Goal: Information Seeking & Learning: Check status

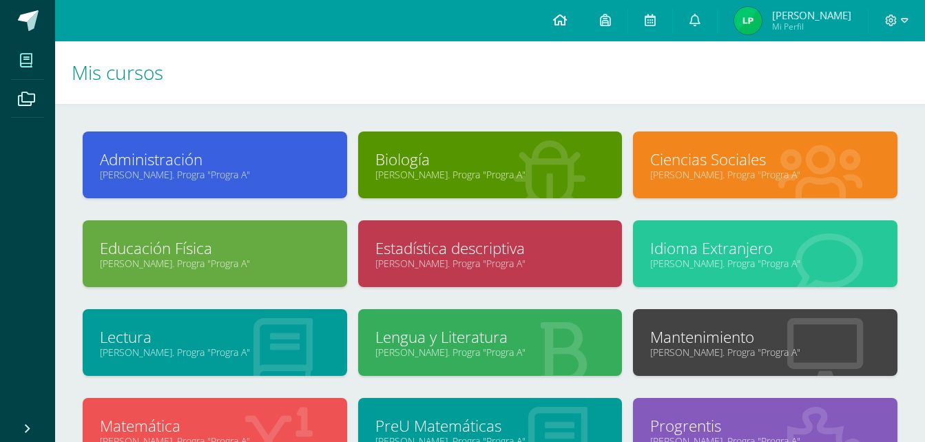
click at [560, 21] on icon at bounding box center [560, 20] width 14 height 12
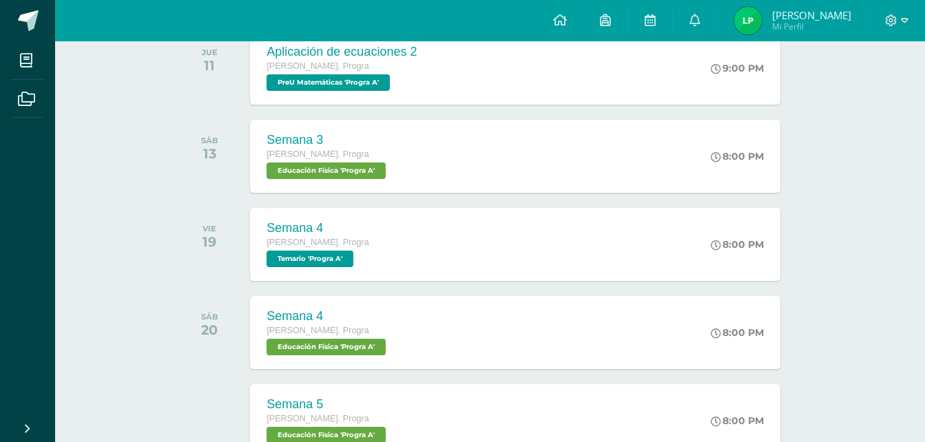
scroll to position [240, 0]
click at [412, 51] on div "Aplicación de ecuaciones 2" at bounding box center [339, 52] width 151 height 14
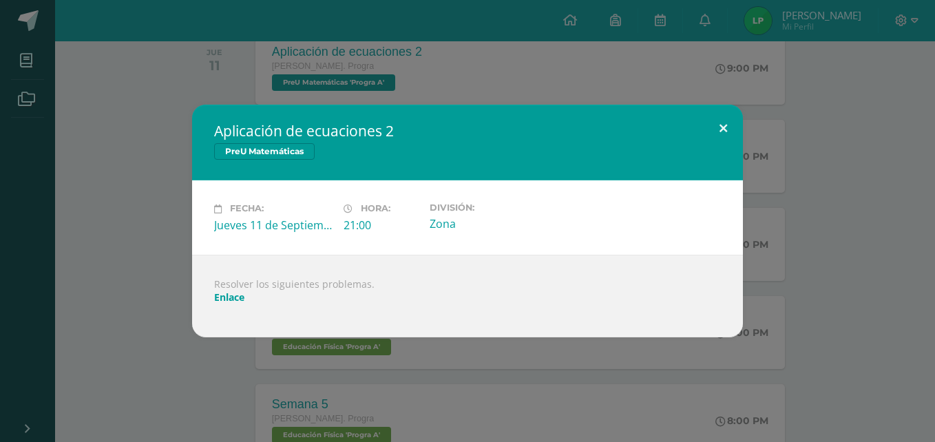
click at [725, 133] on button at bounding box center [723, 128] width 39 height 47
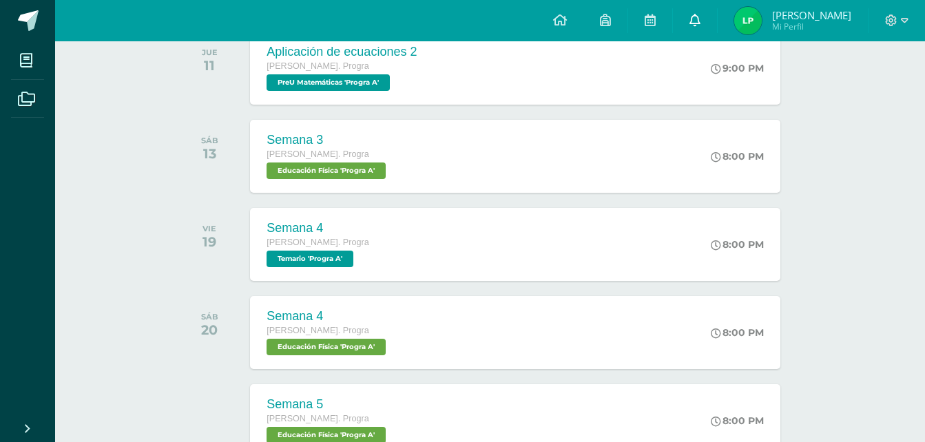
click at [694, 25] on span at bounding box center [694, 20] width 11 height 15
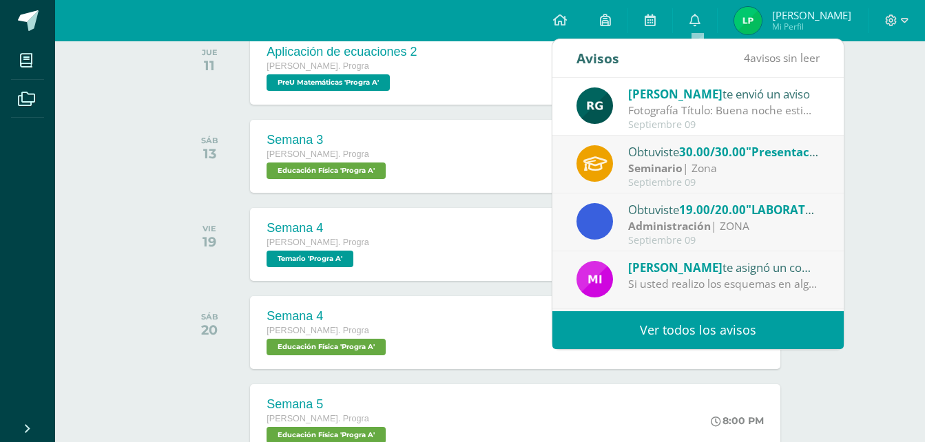
click at [682, 108] on div "Fotografía Título: Buena noche estimados estudiantes, espero que se encuentren …" at bounding box center [723, 111] width 191 height 16
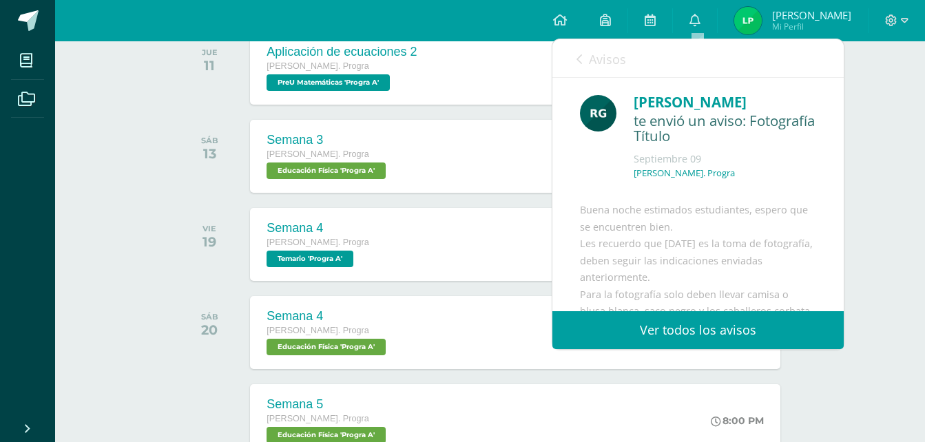
click at [573, 54] on div "Avisos 4 avisos sin leer Avisos" at bounding box center [697, 58] width 291 height 39
click at [578, 62] on icon at bounding box center [579, 59] width 6 height 11
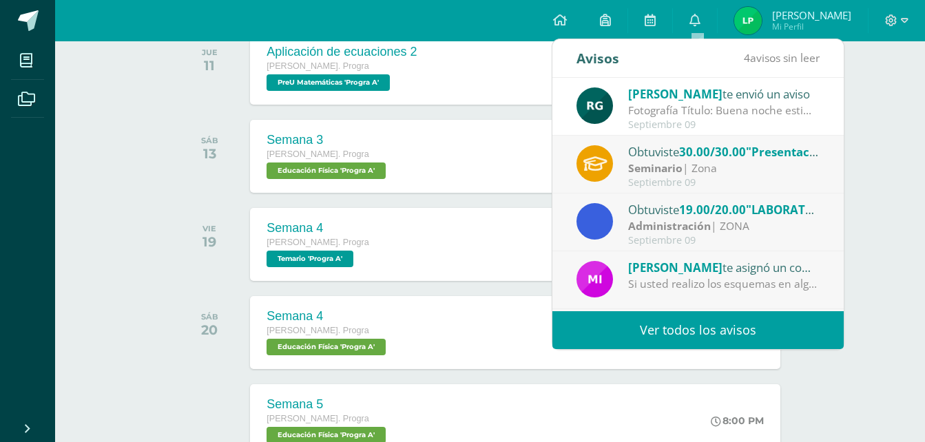
click at [705, 160] on div "Obtuviste 30.00/30.00 "Presentación final" en Seminario Seminario | Zona Septie…" at bounding box center [697, 165] width 243 height 45
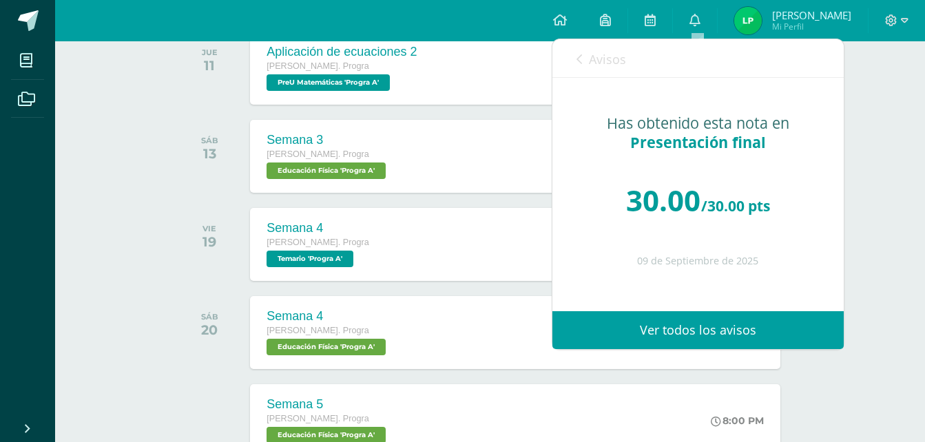
click at [580, 59] on icon at bounding box center [579, 59] width 6 height 11
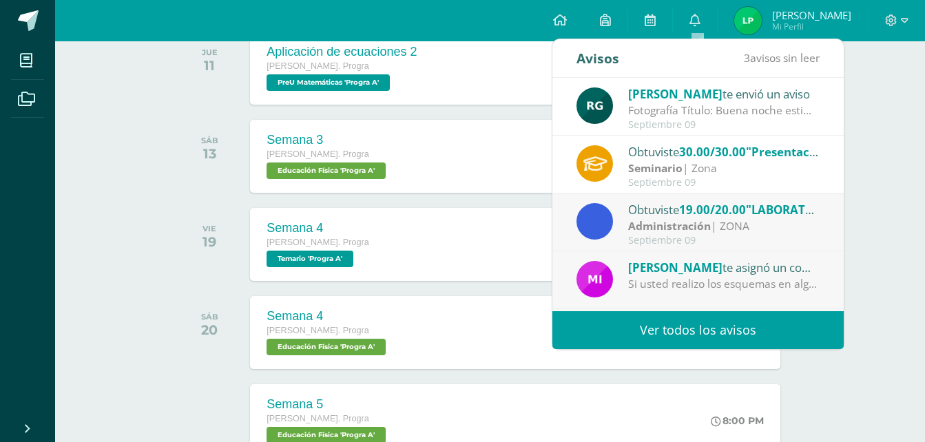
click at [662, 218] on strong "Administración" at bounding box center [669, 225] width 83 height 15
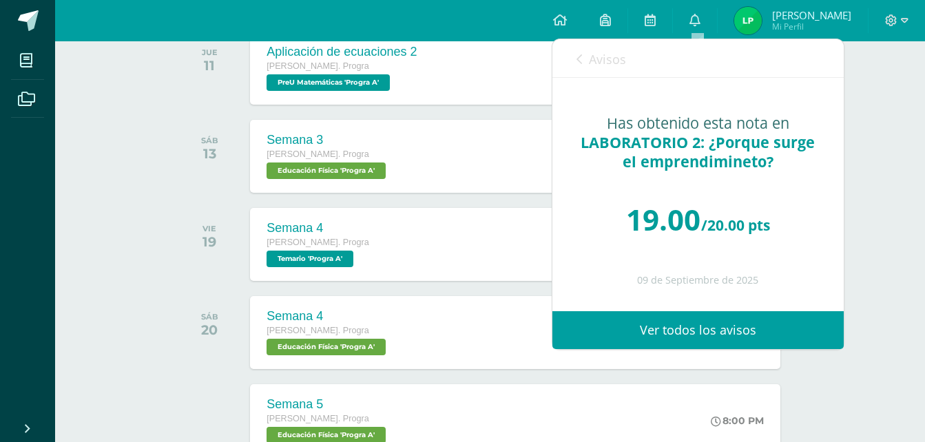
click at [580, 56] on icon at bounding box center [579, 59] width 6 height 11
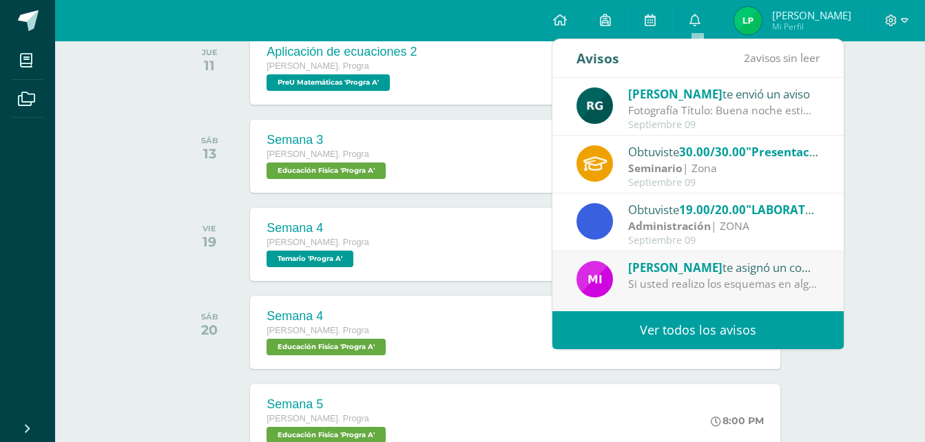
click at [720, 264] on div "Mirna Sajché te asignó un comentario en 'T1 Mitosis' para 'Biología'" at bounding box center [723, 267] width 191 height 18
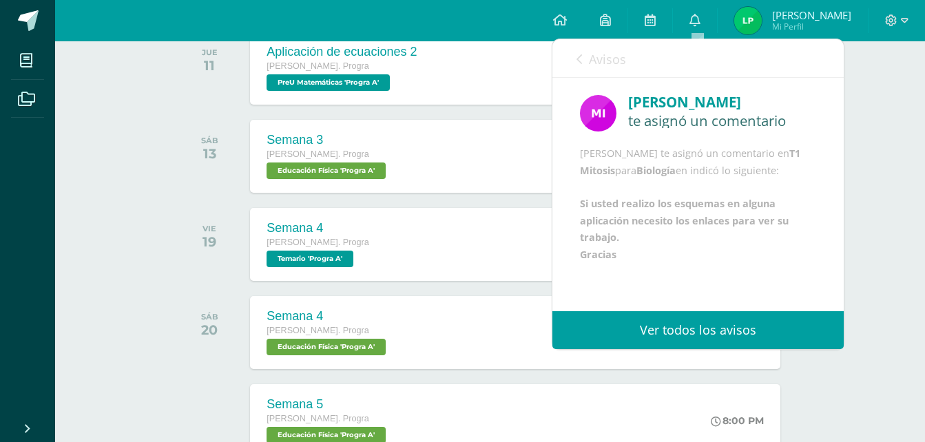
click at [576, 62] on icon at bounding box center [579, 59] width 6 height 11
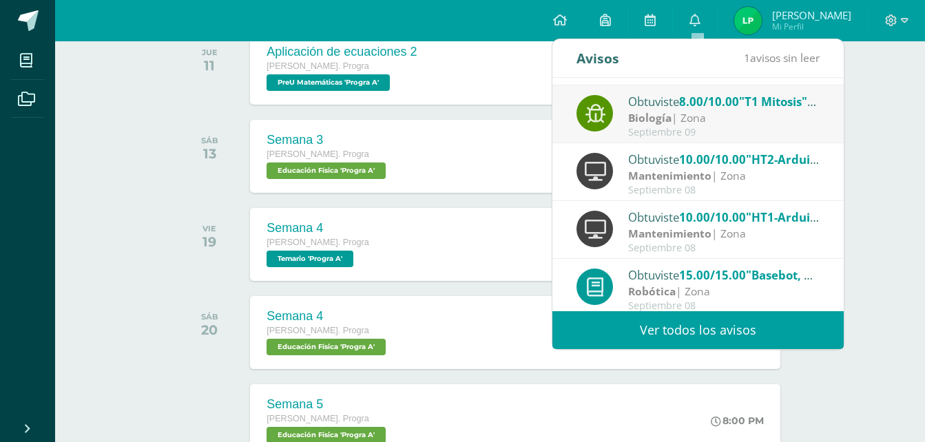
scroll to position [223, 0]
click at [682, 111] on div "Obtuviste 8.00/10.00 "T1 Mitosis" en Biología Biología | Zona Septiembre 09" at bounding box center [697, 115] width 243 height 45
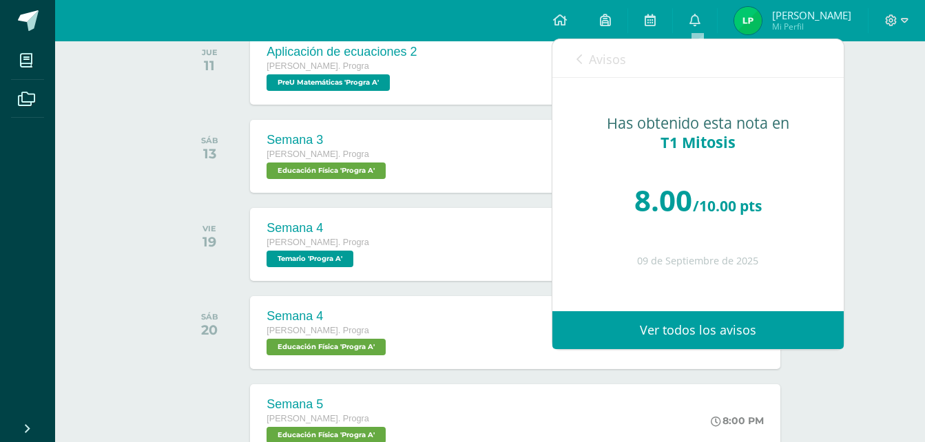
click at [578, 55] on icon at bounding box center [579, 59] width 6 height 11
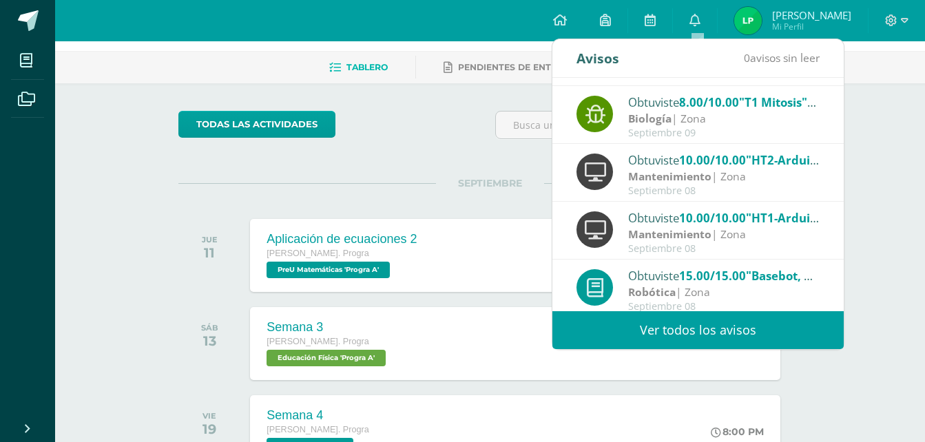
scroll to position [196, 0]
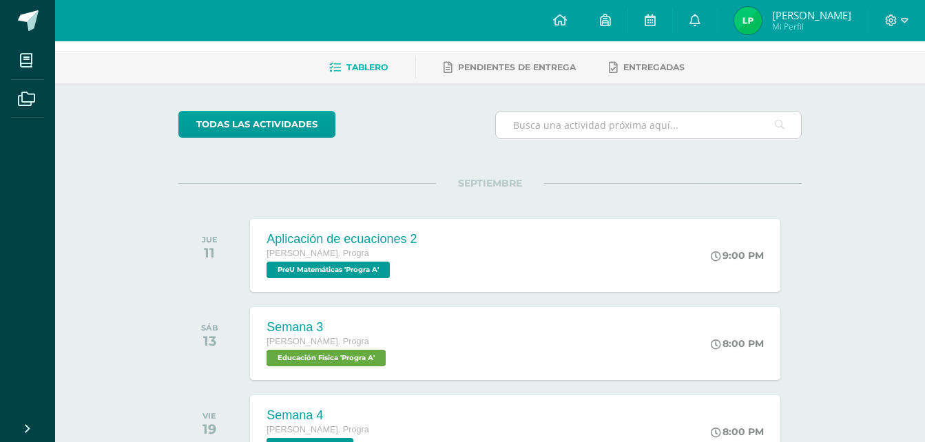
scroll to position [0, 0]
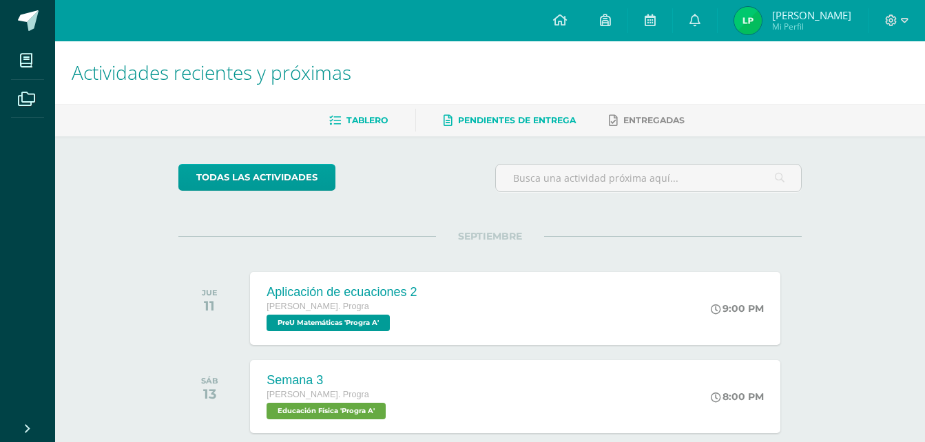
click at [568, 127] on link "Pendientes de entrega" at bounding box center [509, 120] width 132 height 22
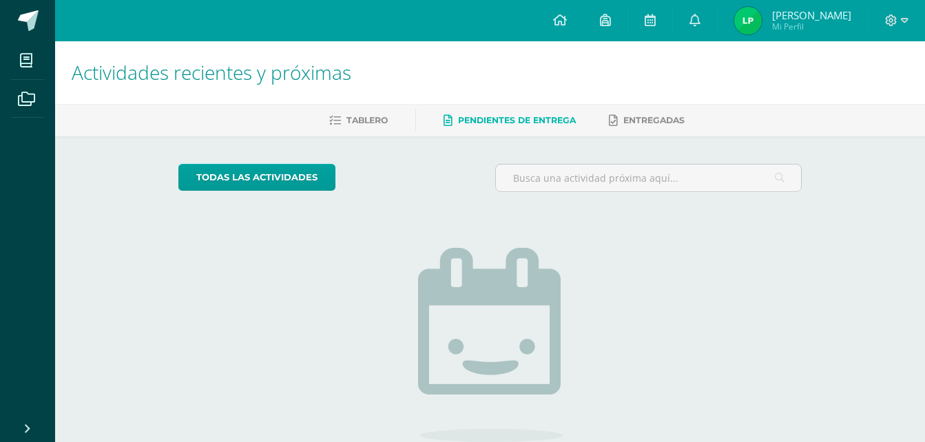
scroll to position [48, 0]
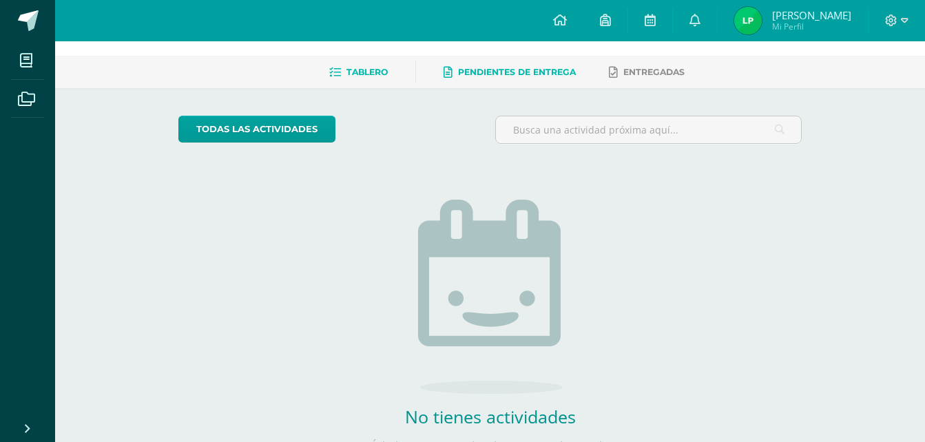
click at [381, 81] on link "Tablero" at bounding box center [358, 72] width 59 height 22
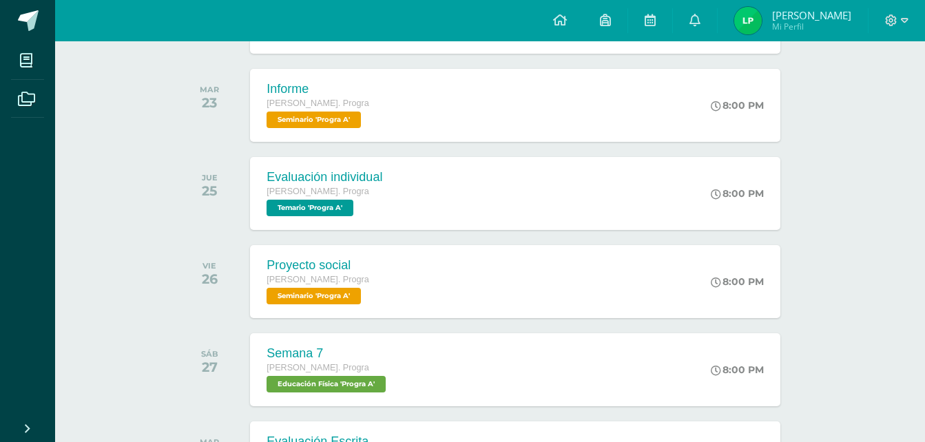
scroll to position [732, 0]
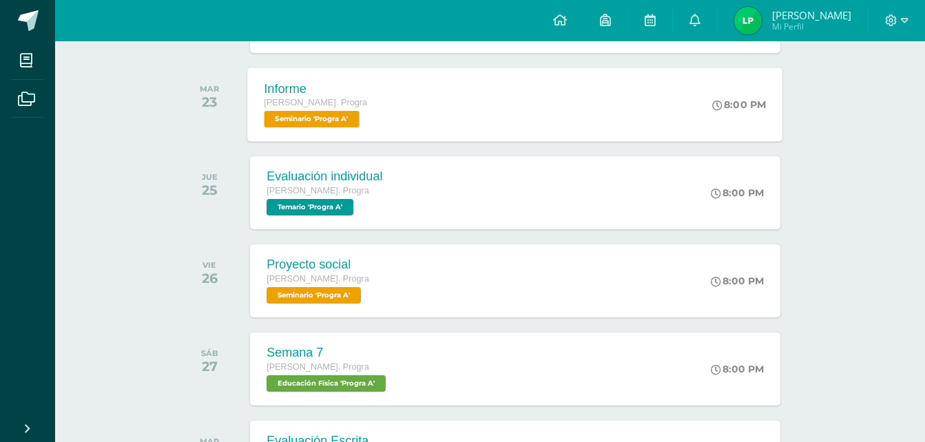
click at [412, 85] on div "Informe [PERSON_NAME]. Progra Seminario 'Progra A' 8:00 PM Informe Seminario Ca…" at bounding box center [515, 104] width 535 height 74
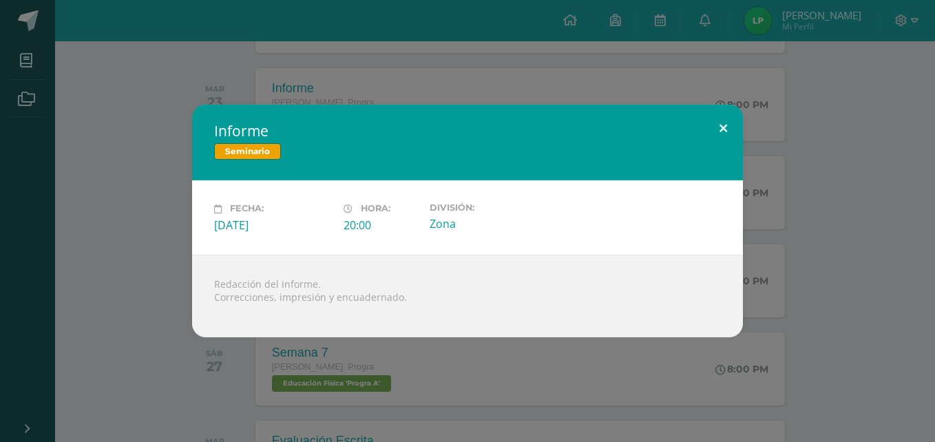
click at [728, 127] on button at bounding box center [723, 128] width 39 height 47
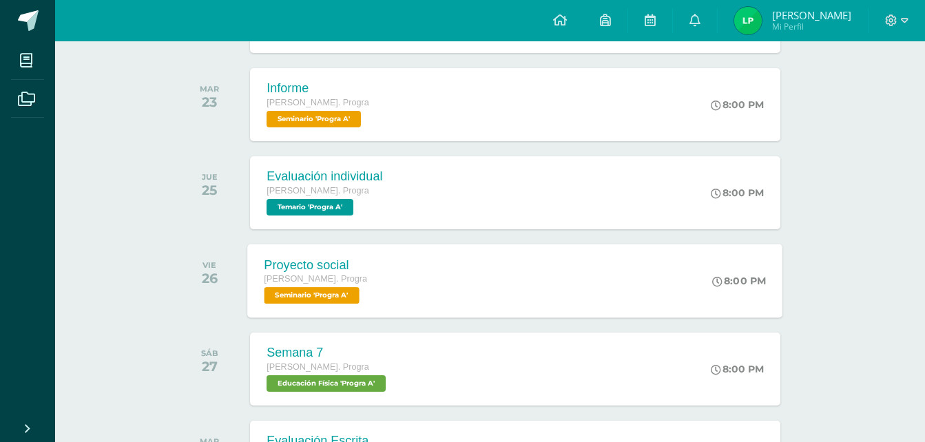
click at [464, 271] on div "Proyecto social [PERSON_NAME]. Progra Seminario 'Progra A' 8:00 PM Proyecto soc…" at bounding box center [515, 281] width 535 height 74
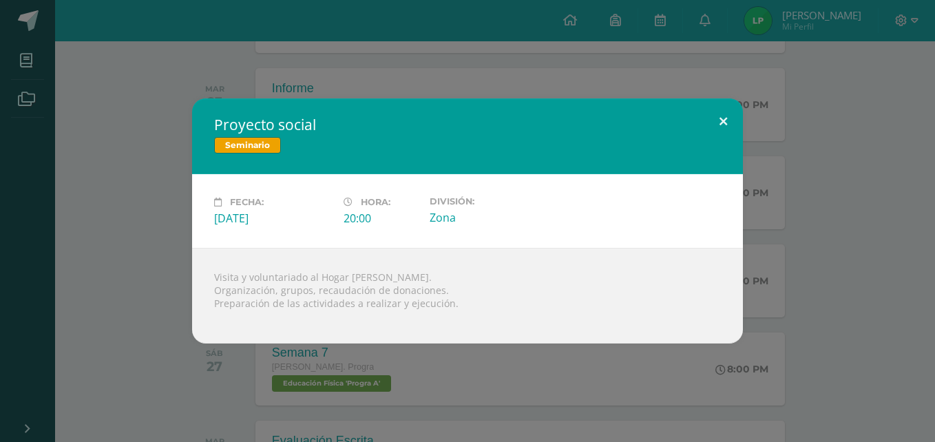
click at [720, 118] on button at bounding box center [723, 121] width 39 height 47
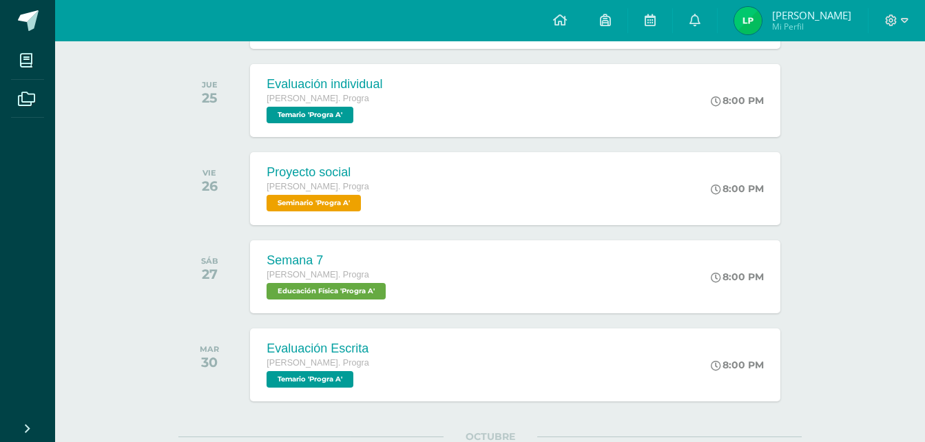
scroll to position [1006, 0]
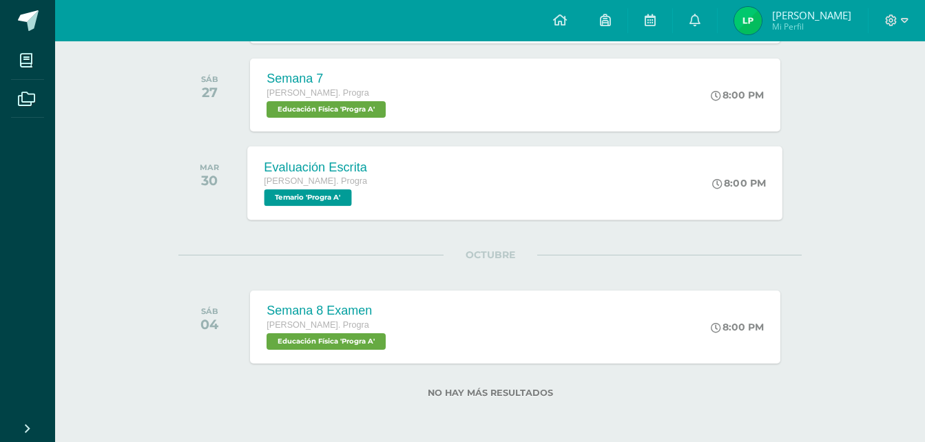
click at [359, 173] on div "Evaluación Escrita" at bounding box center [315, 167] width 103 height 14
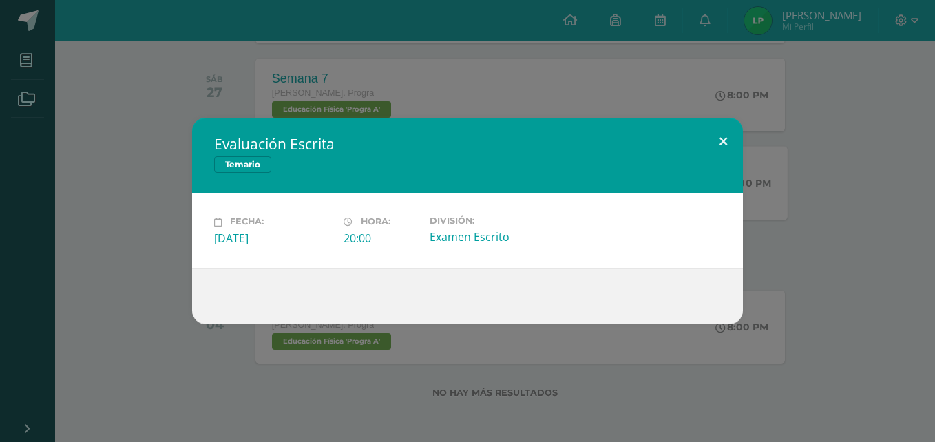
click at [727, 144] on button at bounding box center [723, 141] width 39 height 47
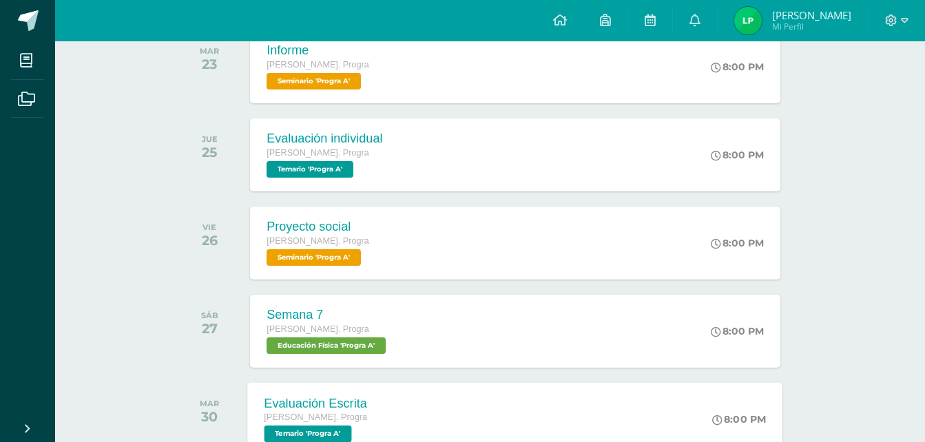
scroll to position [770, 0]
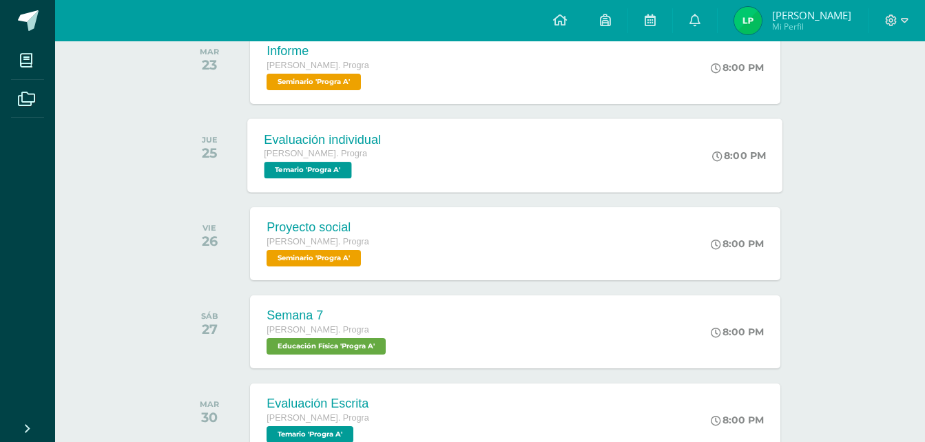
click at [434, 152] on div "Evaluación individual Quinto Bach. Progra Temario 'Progra A' 8:00 PM Evaluación…" at bounding box center [515, 155] width 535 height 74
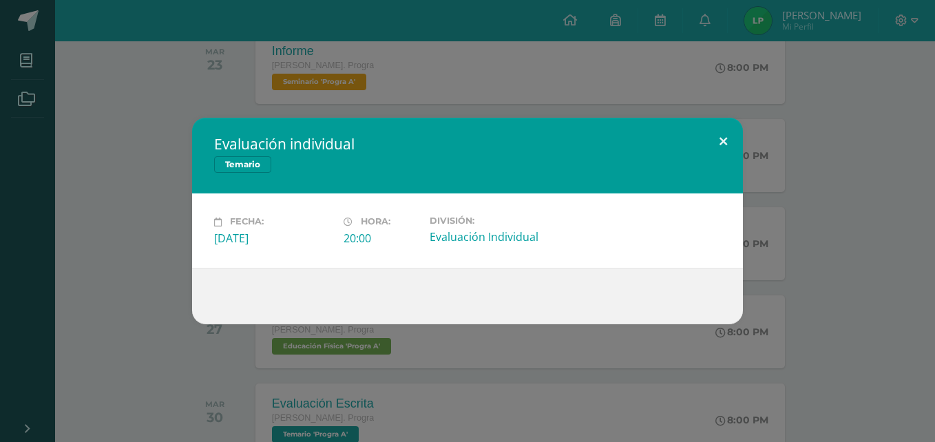
click at [721, 145] on button at bounding box center [723, 141] width 39 height 47
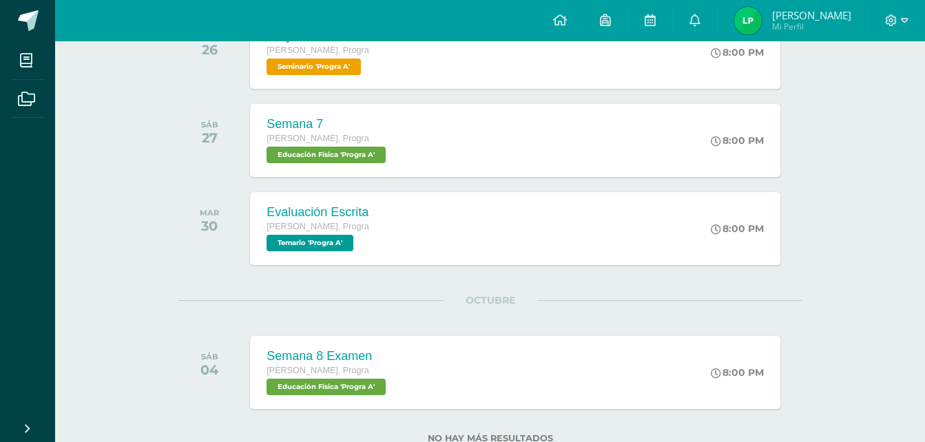
scroll to position [960, 0]
click at [266, 214] on div "Evaluación Escrita" at bounding box center [317, 213] width 102 height 14
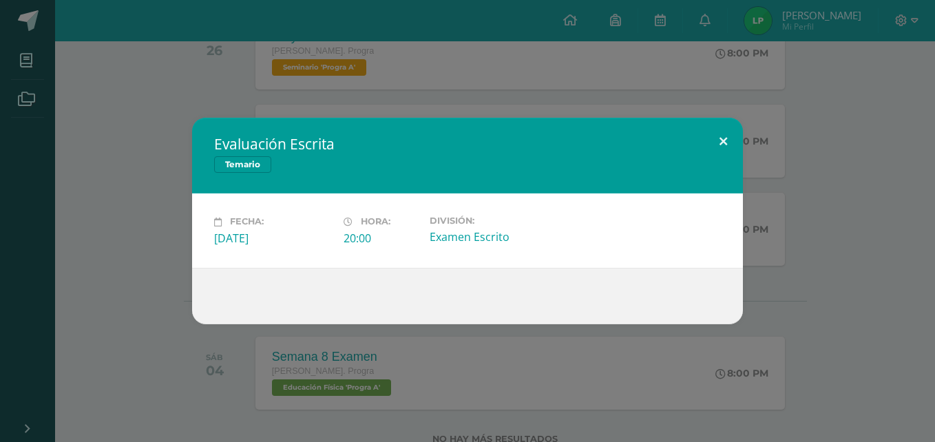
click at [722, 148] on button at bounding box center [723, 141] width 39 height 47
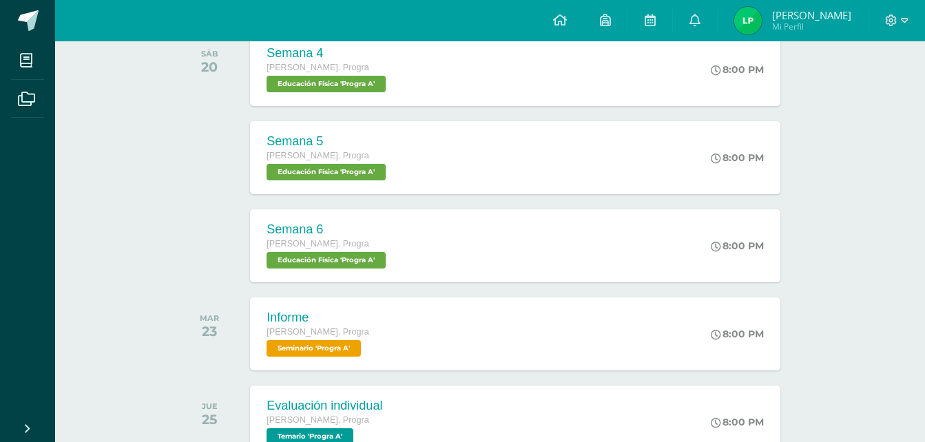
scroll to position [436, 0]
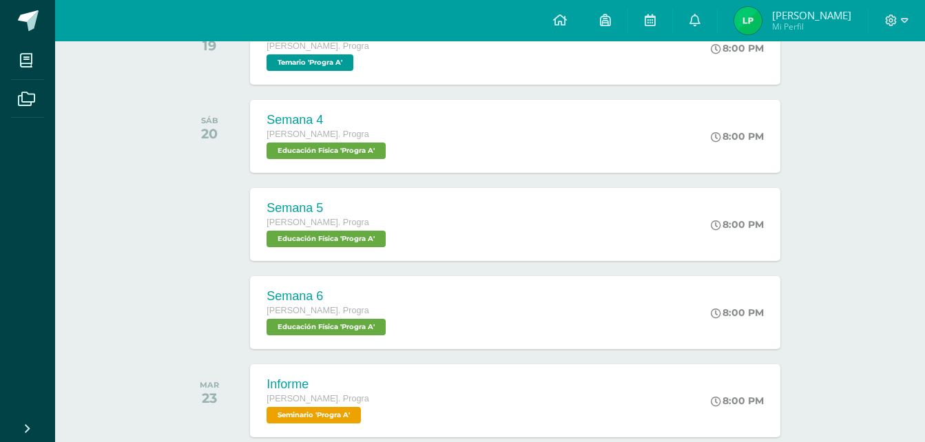
click at [769, 23] on span "Leonel Mauricio Mi Perfil" at bounding box center [792, 21] width 123 height 28
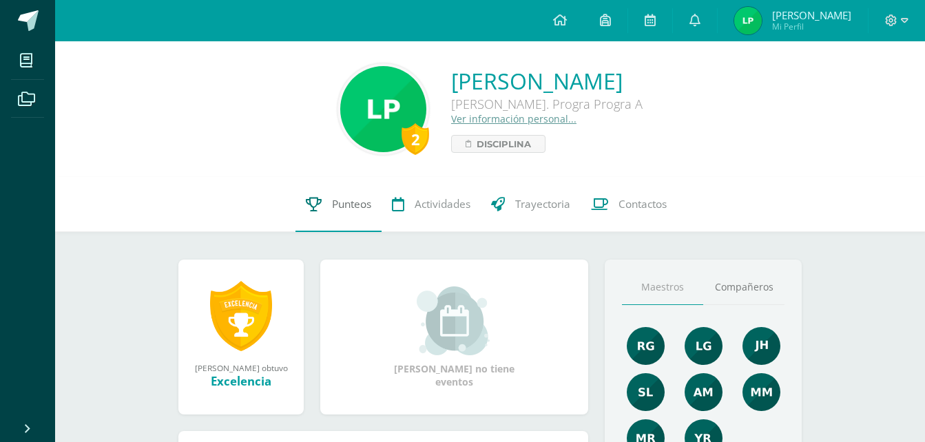
click at [299, 213] on link "Punteos" at bounding box center [338, 204] width 86 height 55
click at [325, 207] on link "Punteos" at bounding box center [338, 204] width 86 height 55
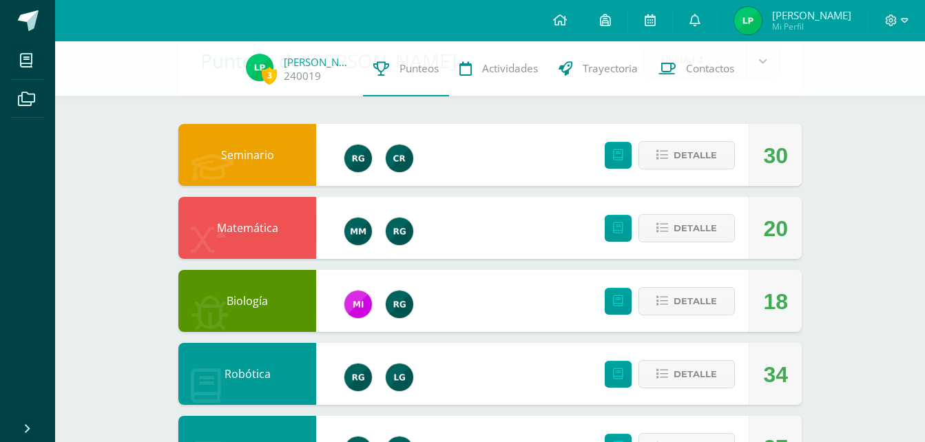
scroll to position [94, 0]
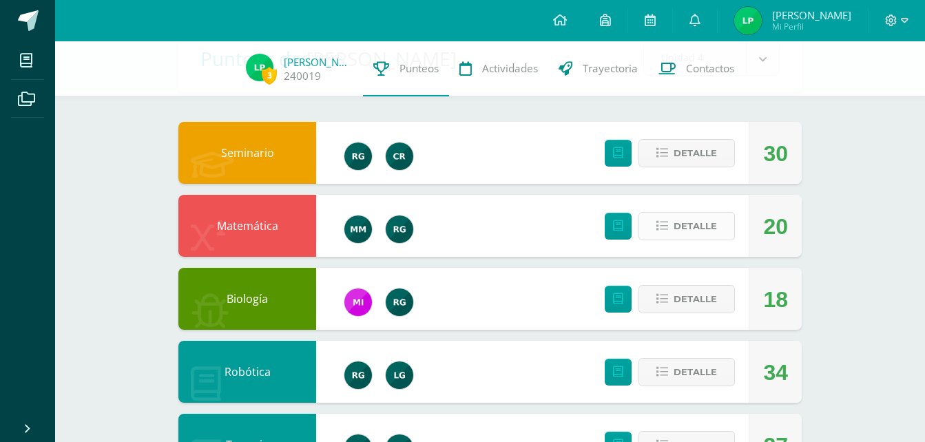
click at [675, 221] on span "Detalle" at bounding box center [694, 225] width 43 height 25
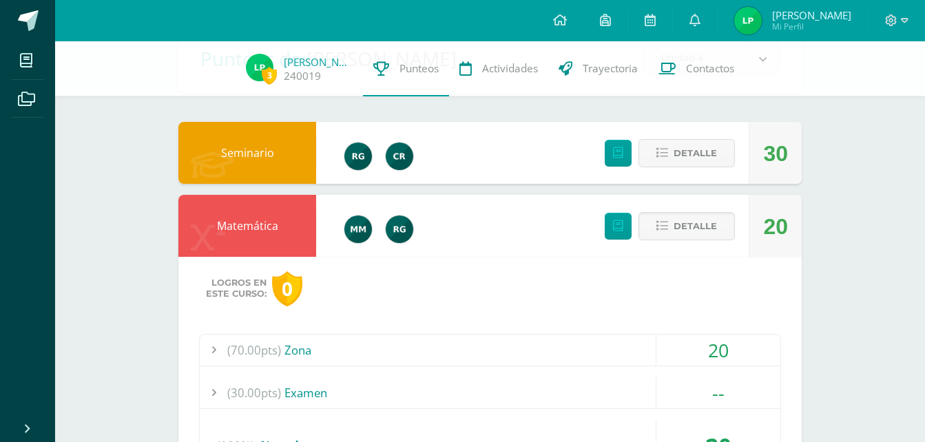
click at [213, 341] on div at bounding box center [214, 350] width 28 height 31
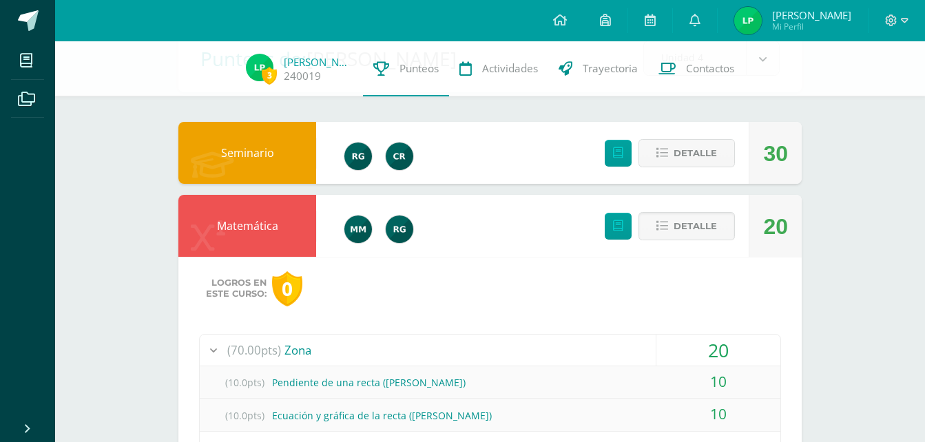
click at [207, 352] on div at bounding box center [214, 350] width 28 height 31
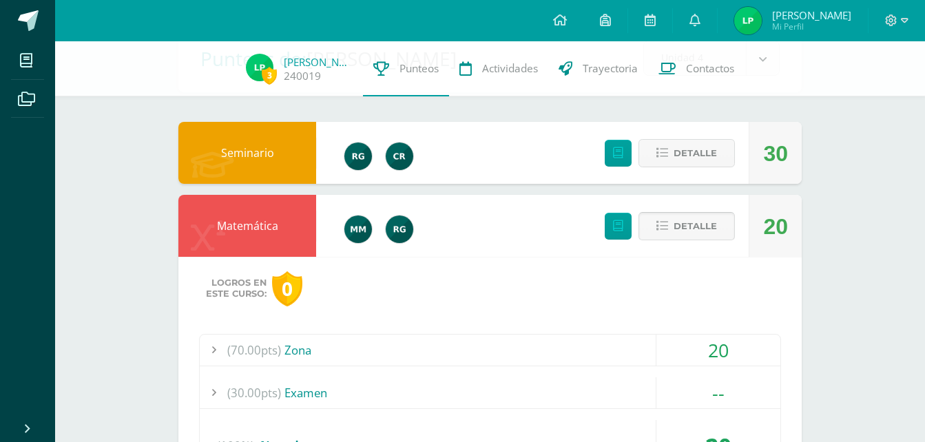
click at [710, 219] on span "Detalle" at bounding box center [694, 225] width 43 height 25
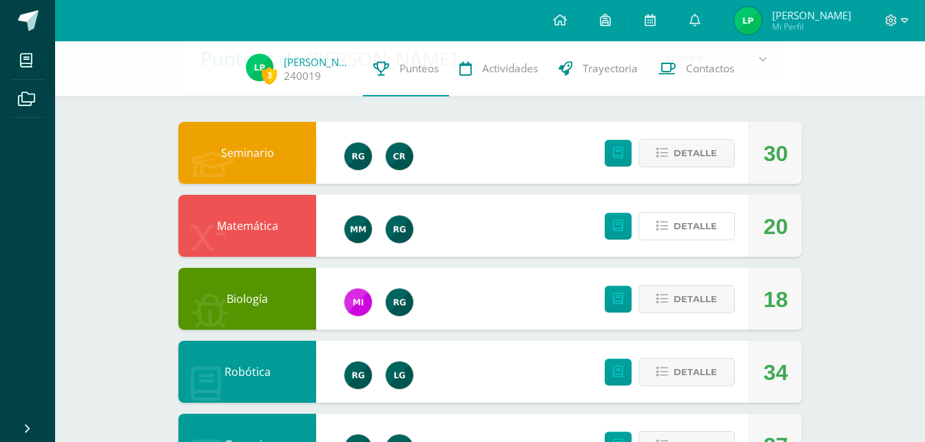
scroll to position [193, 0]
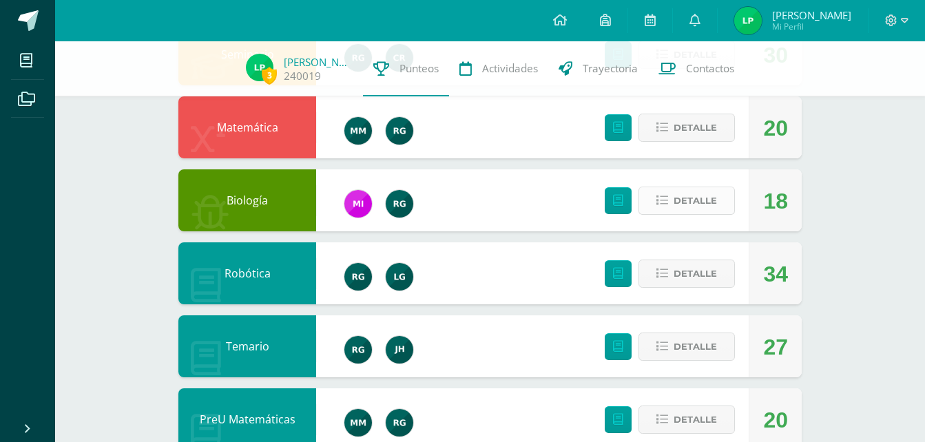
click at [680, 204] on span "Detalle" at bounding box center [694, 200] width 43 height 25
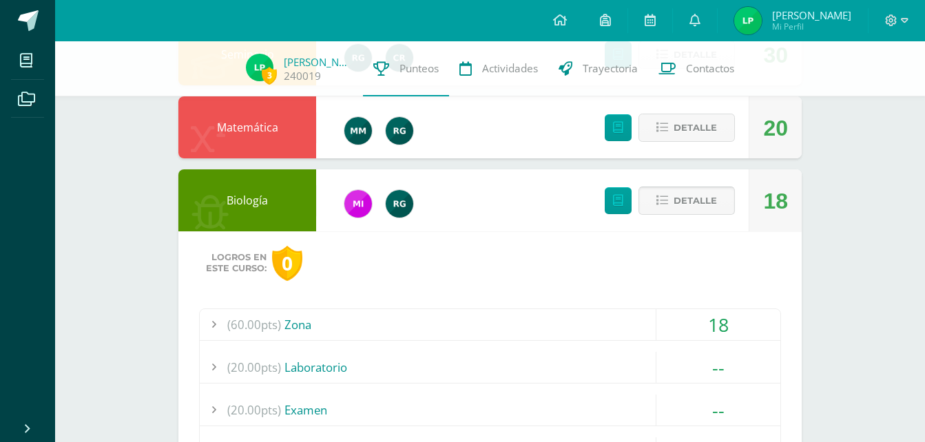
click at [680, 204] on span at bounding box center [686, 200] width 67 height 19
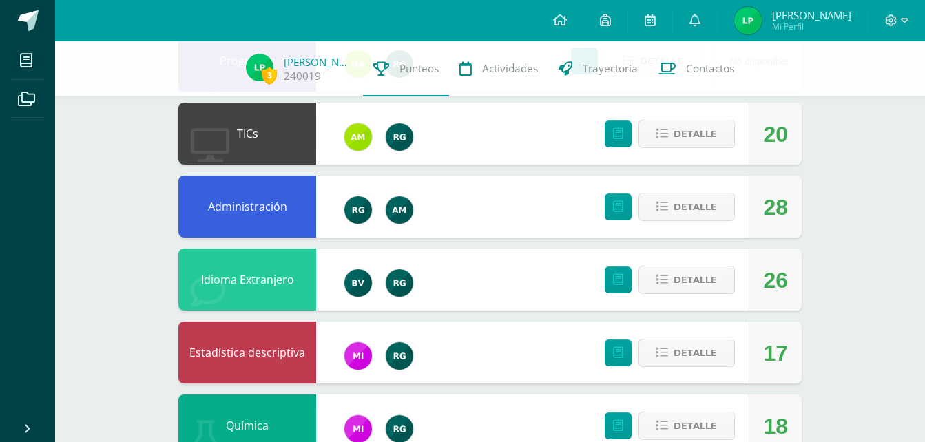
scroll to position [697, 0]
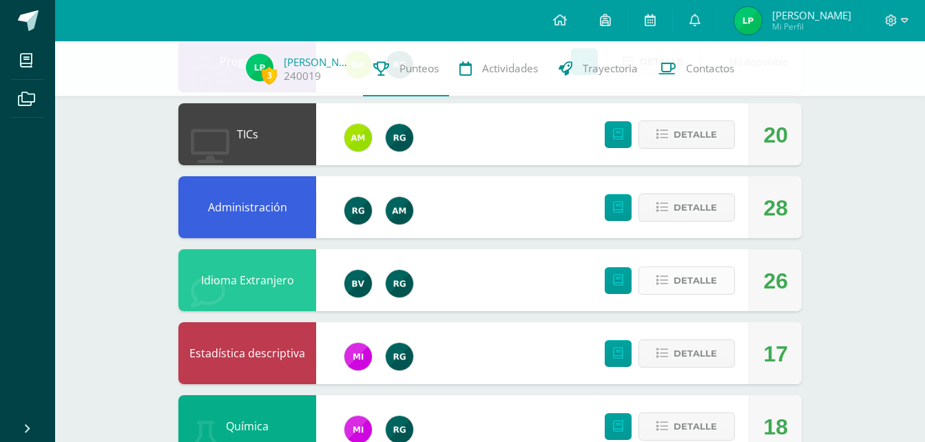
click at [706, 282] on span "Detalle" at bounding box center [694, 280] width 43 height 25
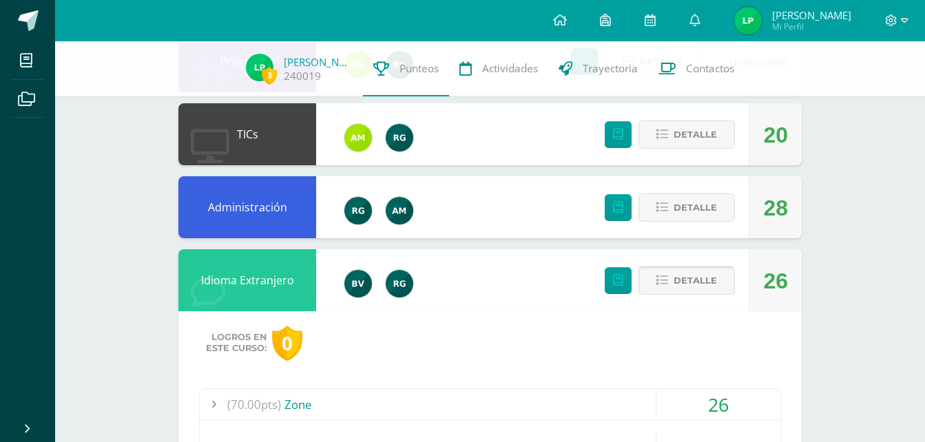
click at [706, 282] on span "Detalle" at bounding box center [694, 280] width 43 height 25
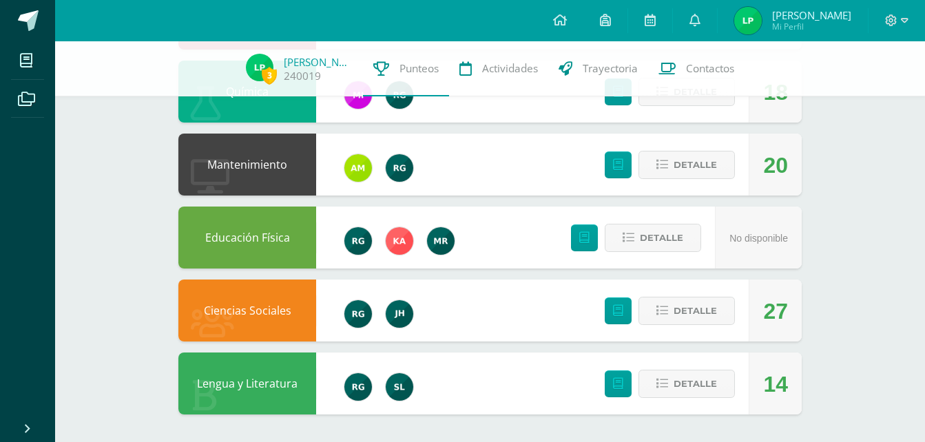
scroll to position [1031, 0]
click at [704, 376] on span "Detalle" at bounding box center [694, 383] width 43 height 25
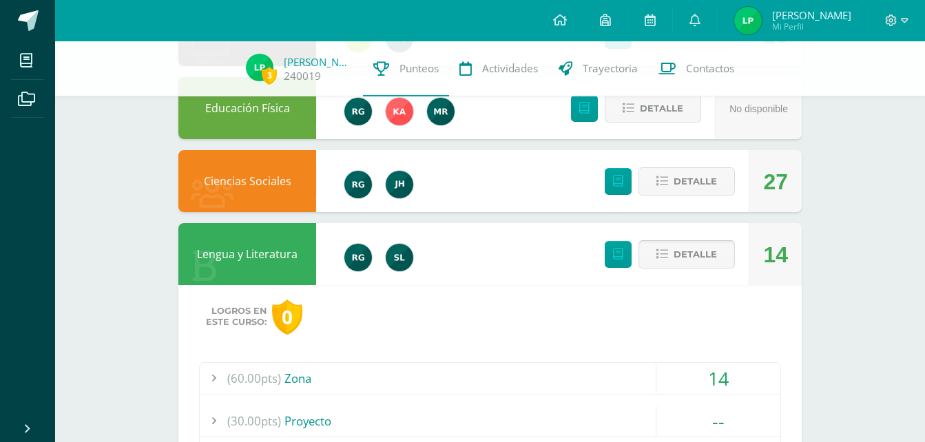
scroll to position [1170, 0]
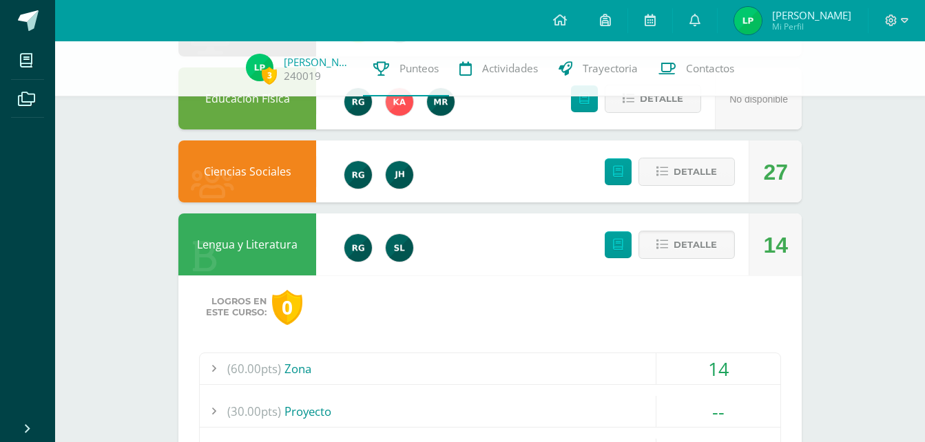
click at [249, 346] on div "Logros en este curso: 0 (60.00pts) Zona 14 (5.0pts) Actividad socioemocional 5" at bounding box center [489, 429] width 623 height 308
click at [245, 359] on span "(60.00pts)" at bounding box center [254, 368] width 54 height 31
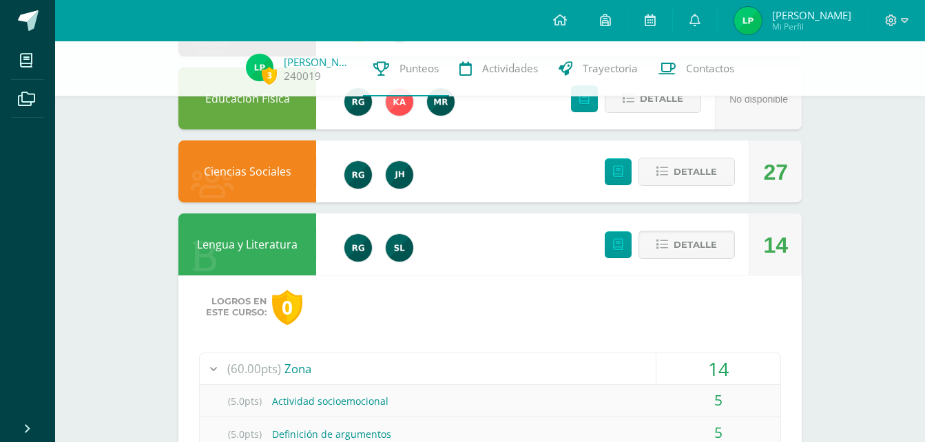
scroll to position [1311, 0]
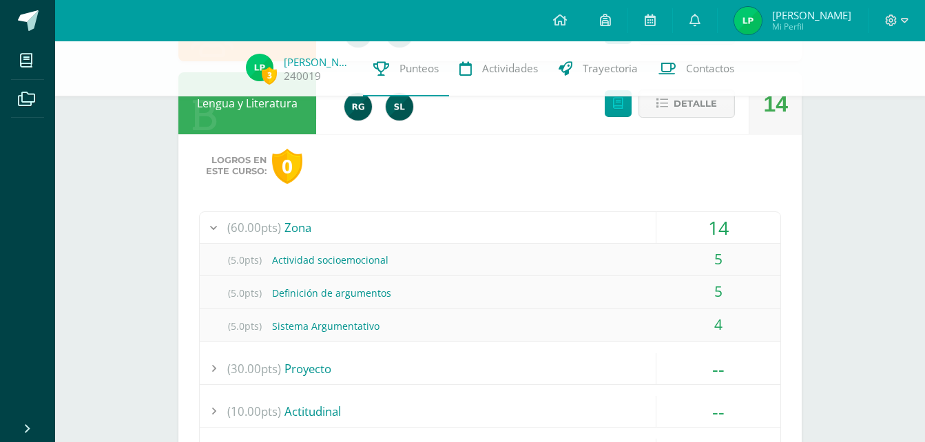
click at [204, 218] on div at bounding box center [214, 227] width 28 height 31
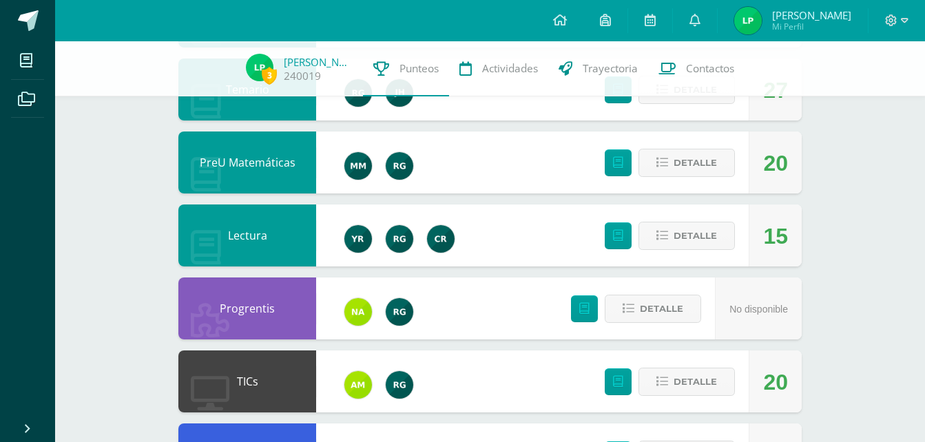
scroll to position [0, 0]
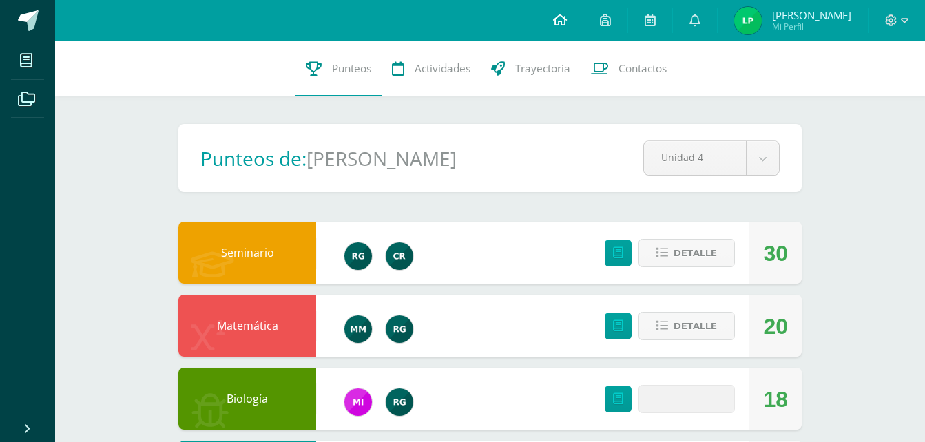
click at [564, 17] on icon at bounding box center [560, 20] width 14 height 12
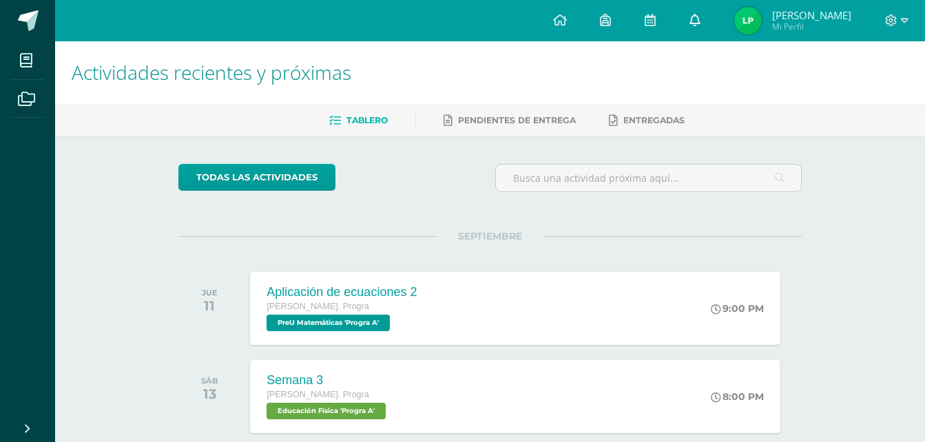
click at [701, 33] on link at bounding box center [695, 20] width 44 height 41
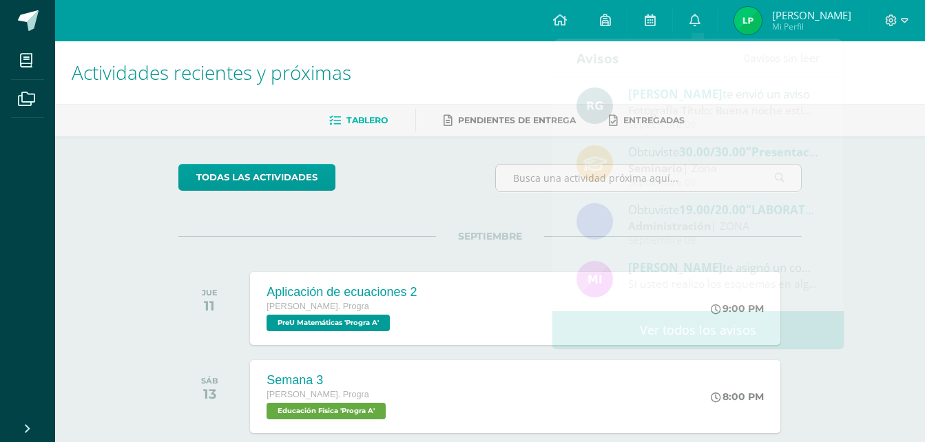
click at [433, 101] on h1 "Actividades recientes y próximas" at bounding box center [490, 72] width 836 height 63
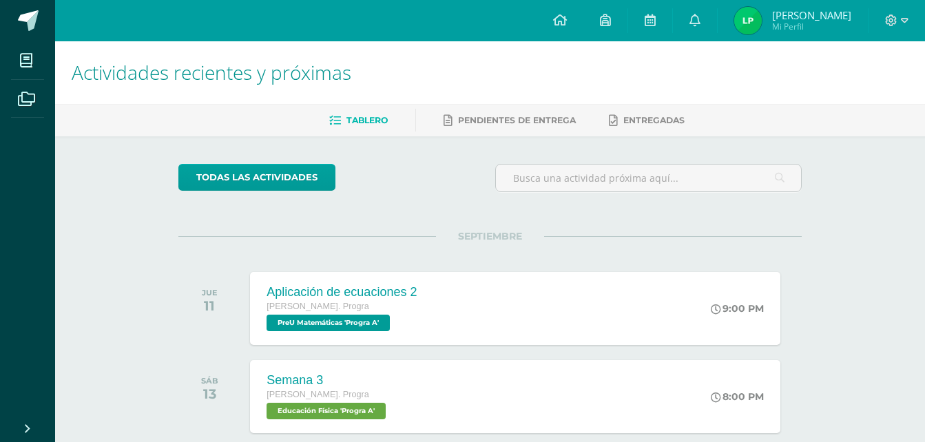
click at [363, 68] on h1 "Actividades recientes y próximas" at bounding box center [490, 72] width 836 height 63
click at [655, 15] on icon at bounding box center [649, 20] width 11 height 12
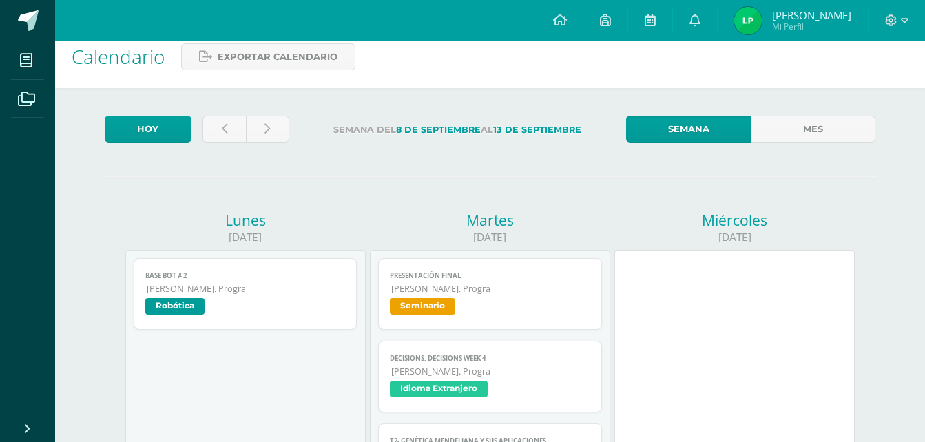
scroll to position [17, 0]
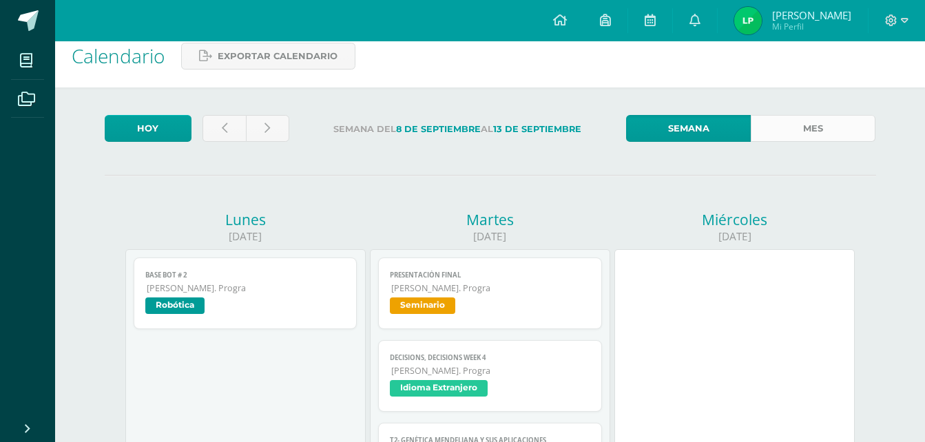
click at [796, 129] on link "Mes" at bounding box center [812, 128] width 125 height 27
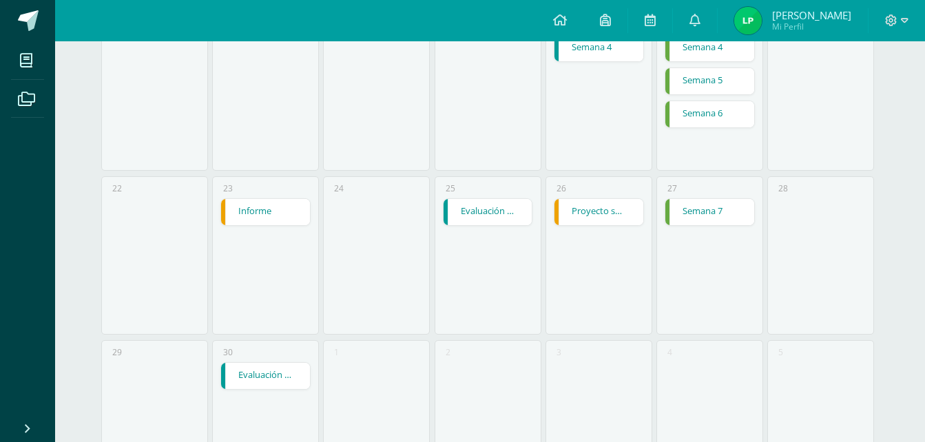
scroll to position [653, 0]
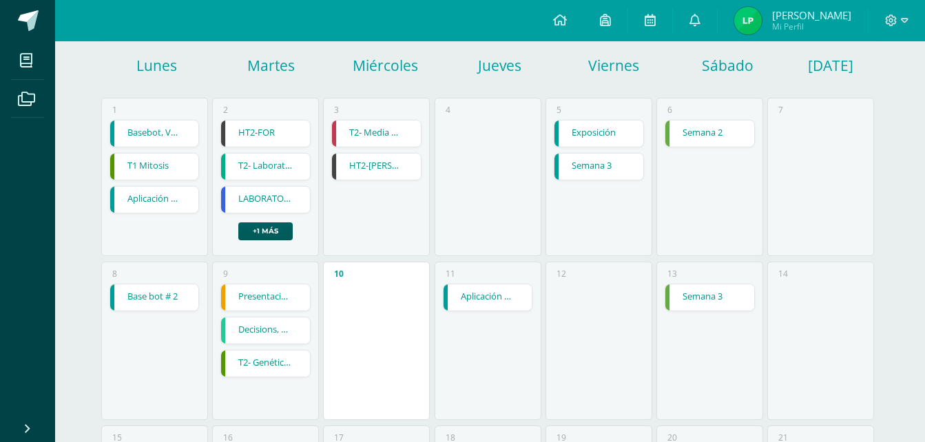
scroll to position [0, 0]
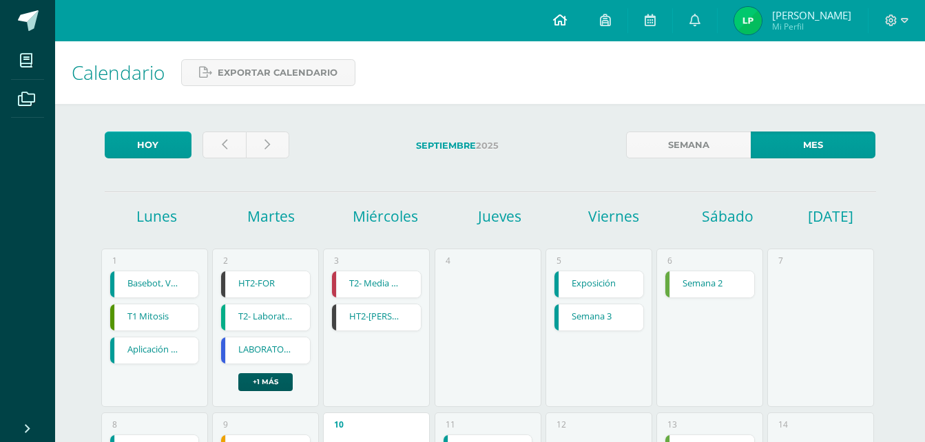
click at [558, 29] on link at bounding box center [559, 20] width 47 height 41
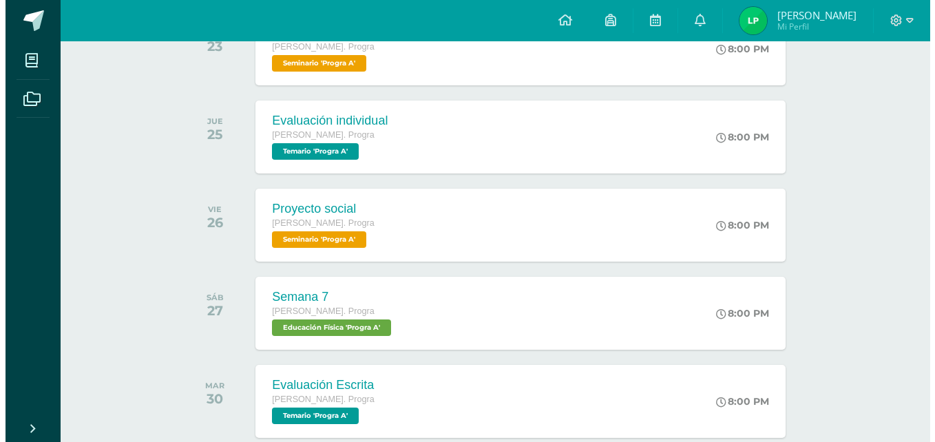
scroll to position [911, 0]
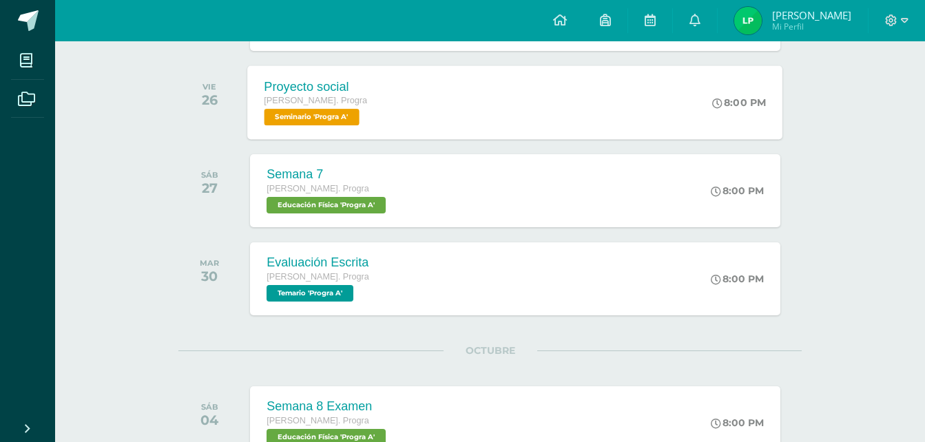
click at [342, 75] on div "Proyecto social [PERSON_NAME]. Progra Seminario 'Progra A'" at bounding box center [316, 102] width 136 height 74
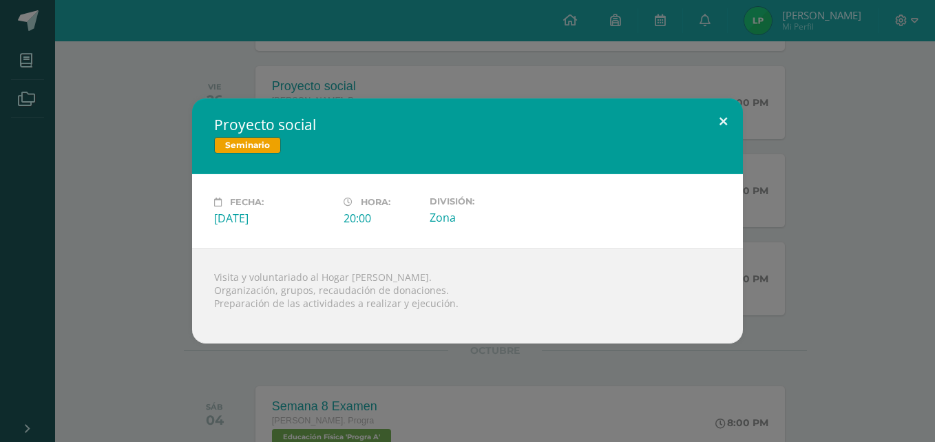
click at [722, 117] on button at bounding box center [723, 121] width 39 height 47
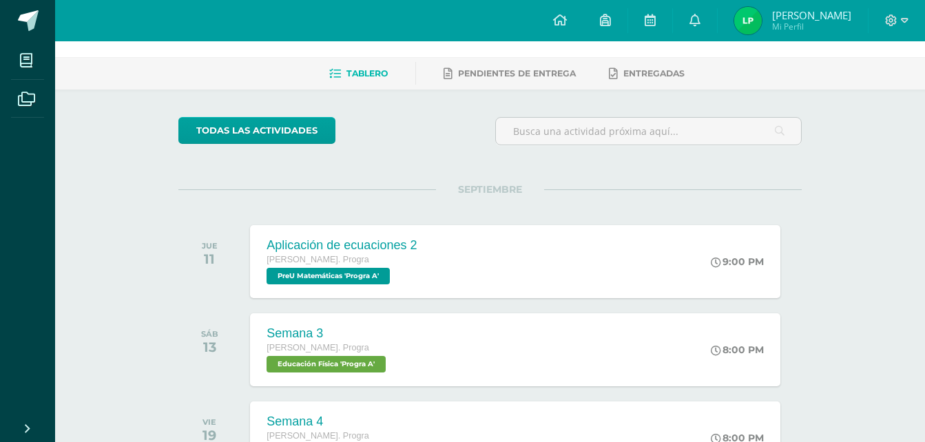
scroll to position [0, 0]
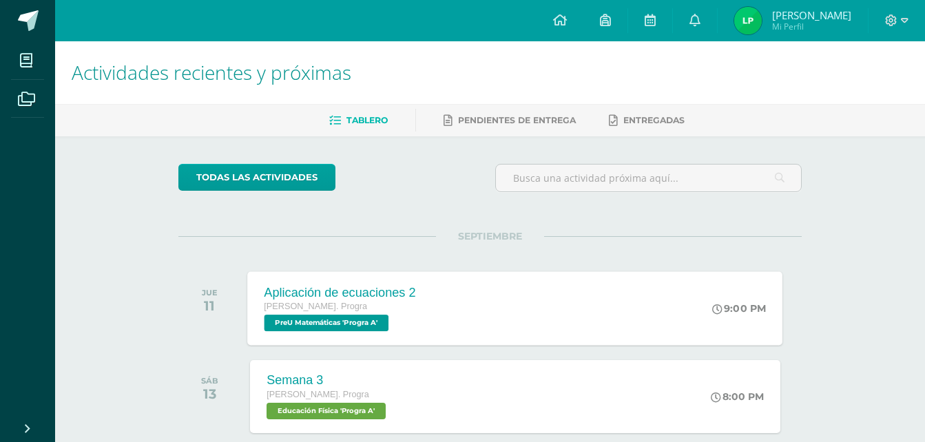
click at [505, 284] on div "Aplicación de ecuaciones 2 [PERSON_NAME]. Progra PreU Matemáticas 'Progra A' 9:…" at bounding box center [515, 308] width 535 height 74
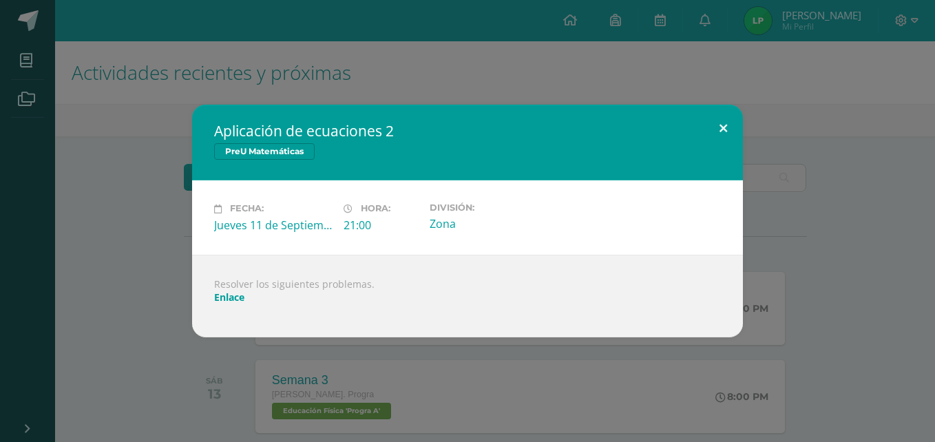
click at [710, 126] on button at bounding box center [723, 128] width 39 height 47
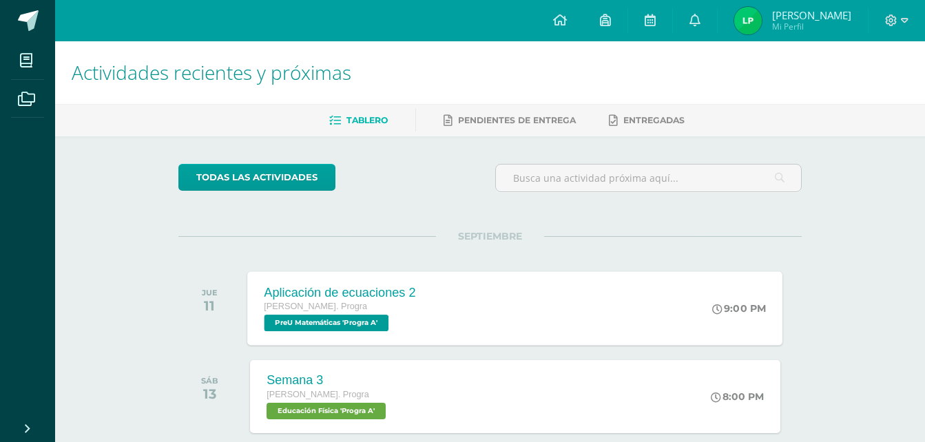
click at [344, 345] on div "Aplicación de ecuaciones 2 [PERSON_NAME]. Progra PreU Matemáticas 'Progra A'" at bounding box center [340, 308] width 185 height 74
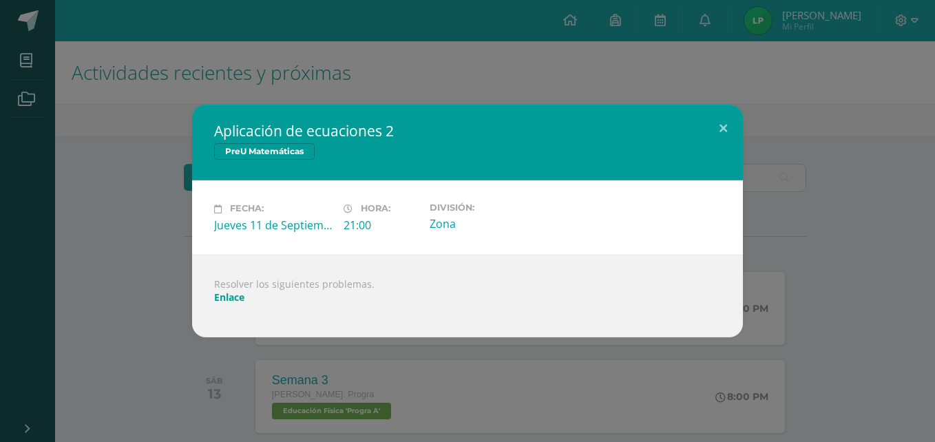
click at [237, 302] on link "Enlace" at bounding box center [229, 297] width 30 height 13
click at [393, 38] on div "Aplicación de ecuaciones 2 PreU Matemáticas Fecha: [DATE] Hora: 21:00 División:" at bounding box center [467, 221] width 935 height 442
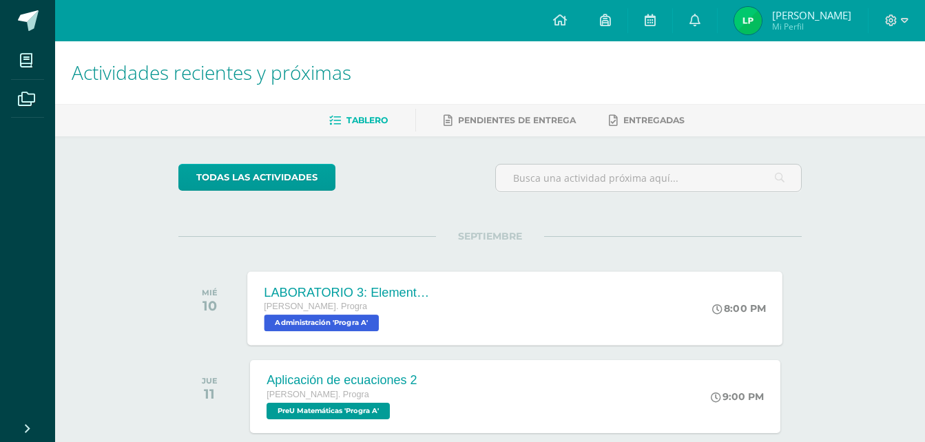
click at [403, 300] on div "[PERSON_NAME]. Progra" at bounding box center [347, 306] width 167 height 15
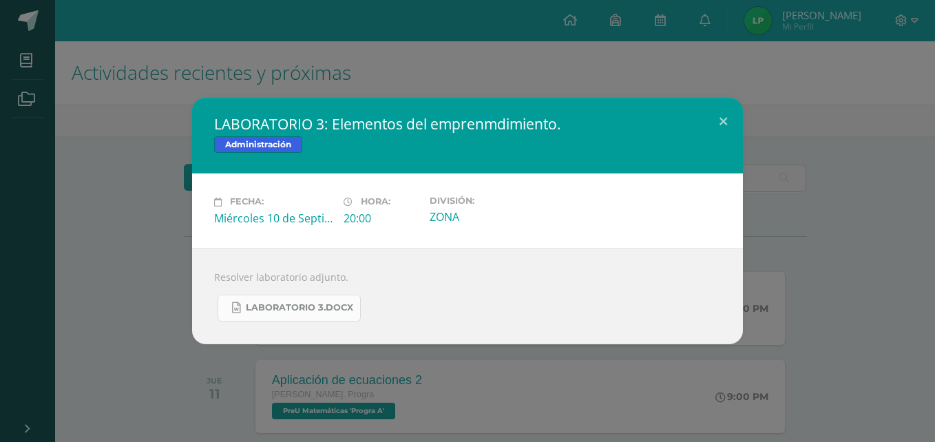
click at [316, 313] on span "LABORATORIO 3.docx" at bounding box center [299, 307] width 107 height 11
click at [741, 108] on button at bounding box center [723, 121] width 39 height 47
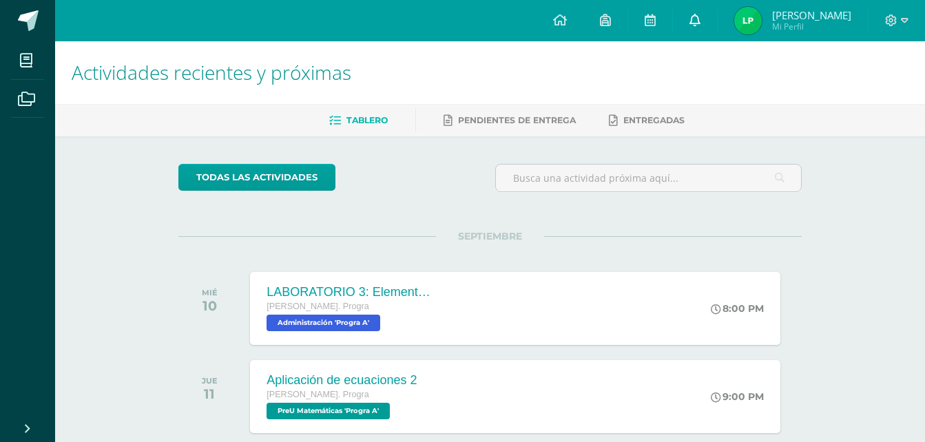
click at [706, 10] on link at bounding box center [695, 20] width 44 height 41
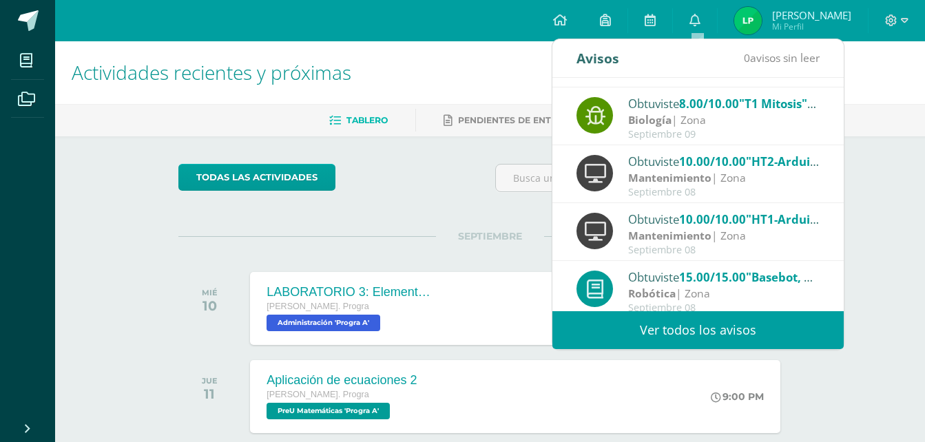
scroll to position [222, 0]
click at [467, 172] on div "todas las Actividades" at bounding box center [490, 183] width 634 height 39
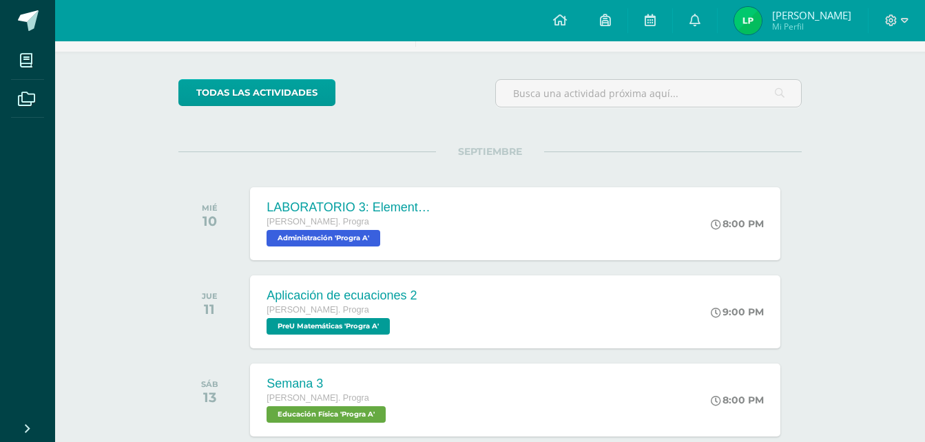
scroll to position [83, 0]
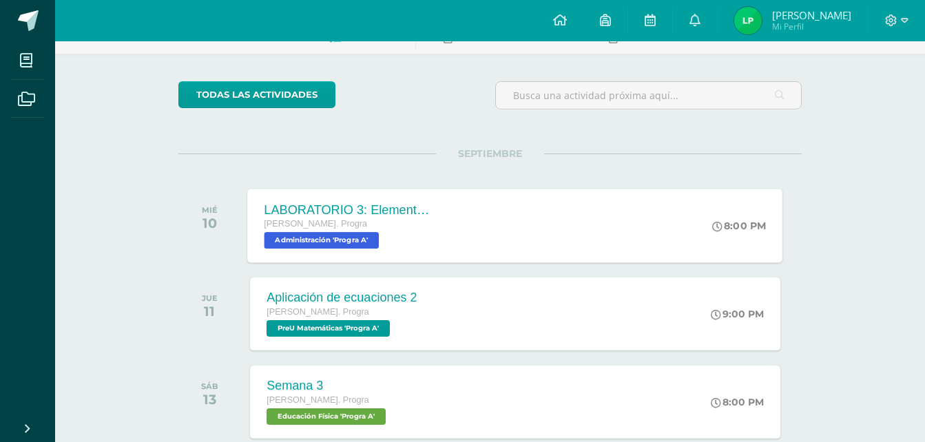
click at [384, 213] on div "LABORATORIO 3: Elementos del emprenmdimiento." at bounding box center [347, 209] width 167 height 14
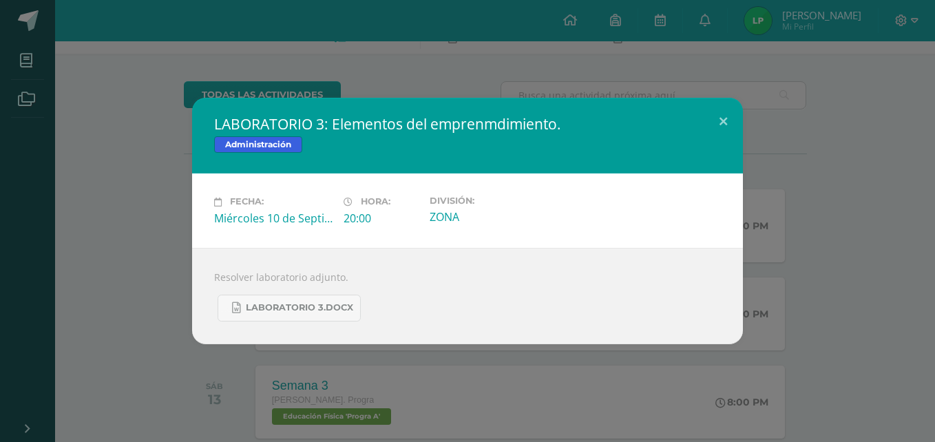
click at [430, 80] on div "LABORATORIO 3: Elementos [PERSON_NAME]. Administración Fecha: [DATE] Hora: 20:0…" at bounding box center [467, 221] width 935 height 442
